Goal: Navigation & Orientation: Find specific page/section

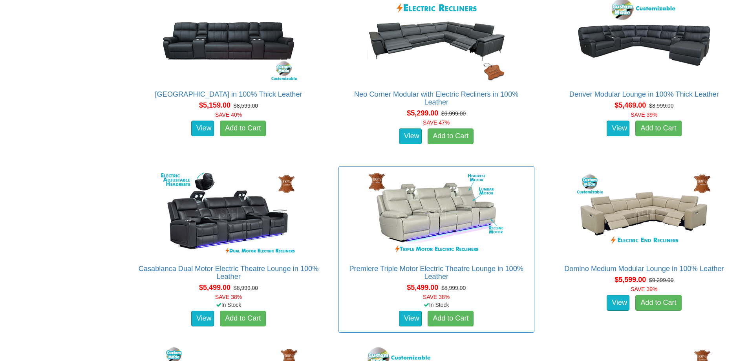
scroll to position [3559, 0]
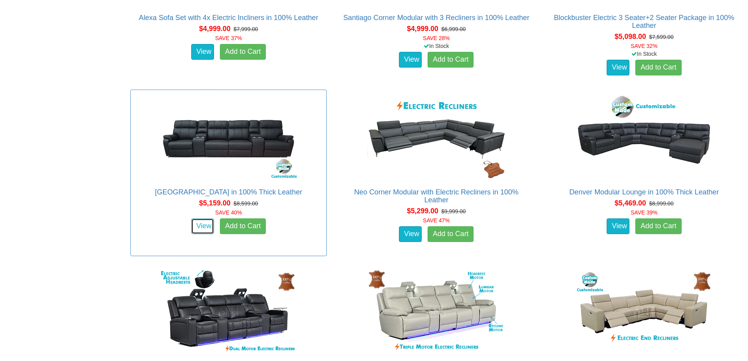
click at [207, 223] on link "View" at bounding box center [202, 226] width 23 height 16
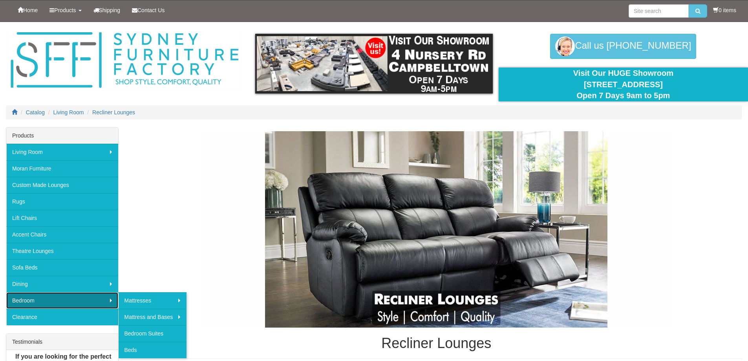
click at [65, 296] on link "Bedroom" at bounding box center [62, 300] width 112 height 16
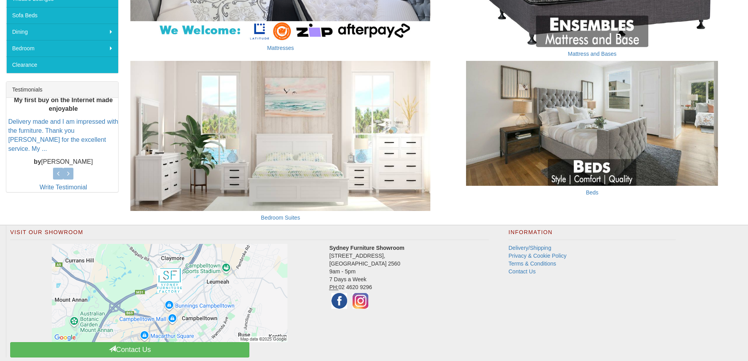
scroll to position [273, 0]
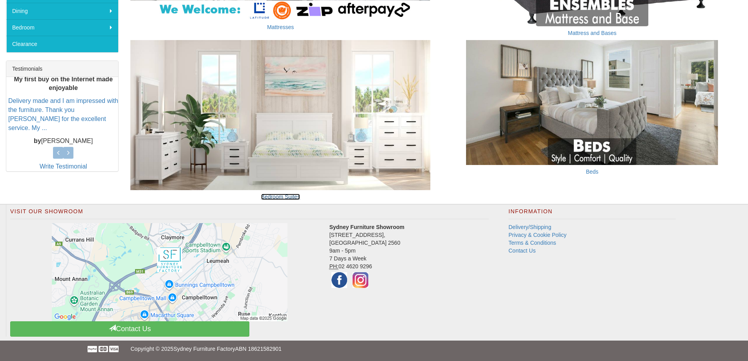
click at [281, 196] on link "Bedroom Suites" at bounding box center [280, 197] width 39 height 6
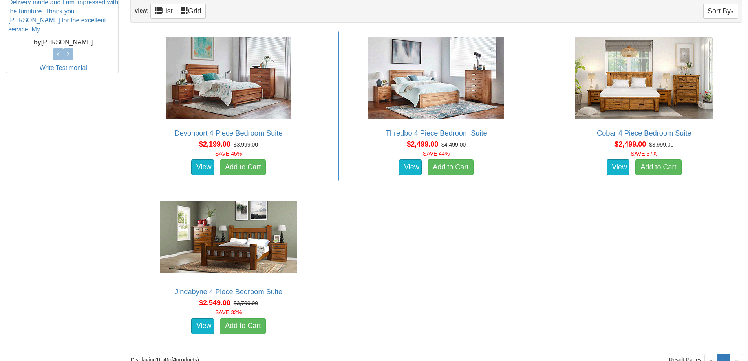
scroll to position [236, 0]
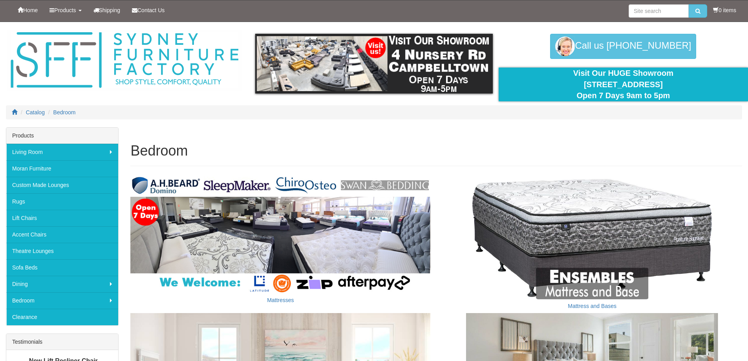
scroll to position [273, 0]
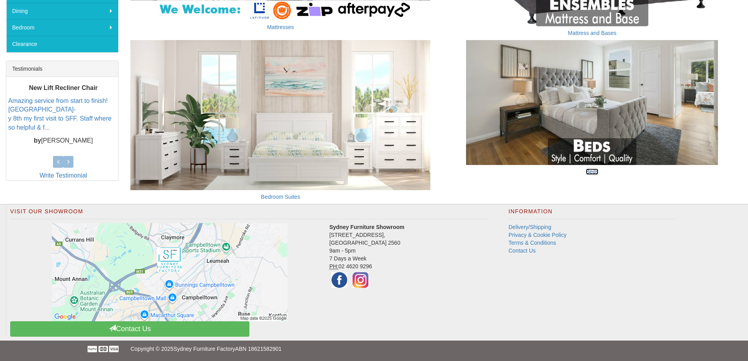
click at [592, 171] on link "Beds" at bounding box center [592, 172] width 13 height 6
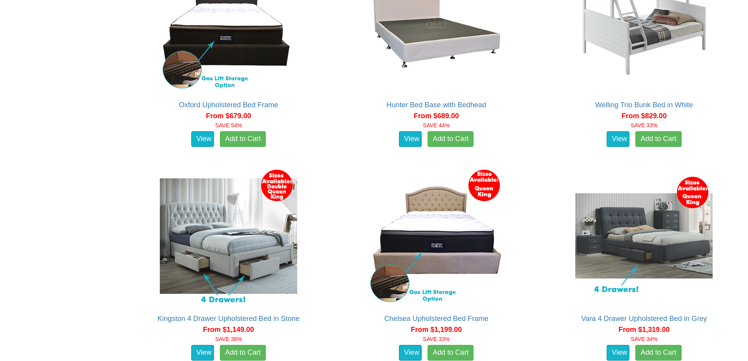
scroll to position [1160, 0]
